Goal: Navigation & Orientation: Find specific page/section

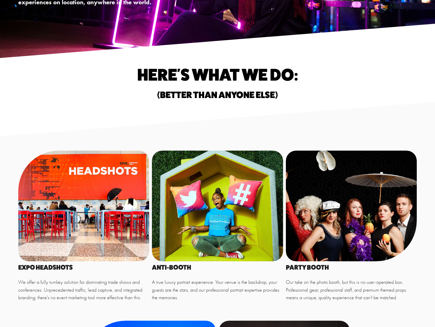
scroll to position [131, 0]
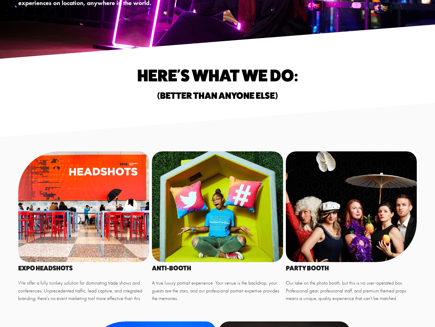
click at [62, 197] on div at bounding box center [83, 207] width 131 height 111
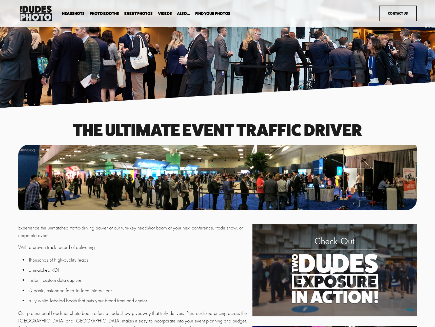
click at [267, 106] on section at bounding box center [217, 54] width 435 height 108
click at [293, 113] on div "The Ultimate event traffic driver Experience the unmatched traffic-driving powe…" at bounding box center [217, 319] width 435 height 423
